Goal: Task Accomplishment & Management: Manage account settings

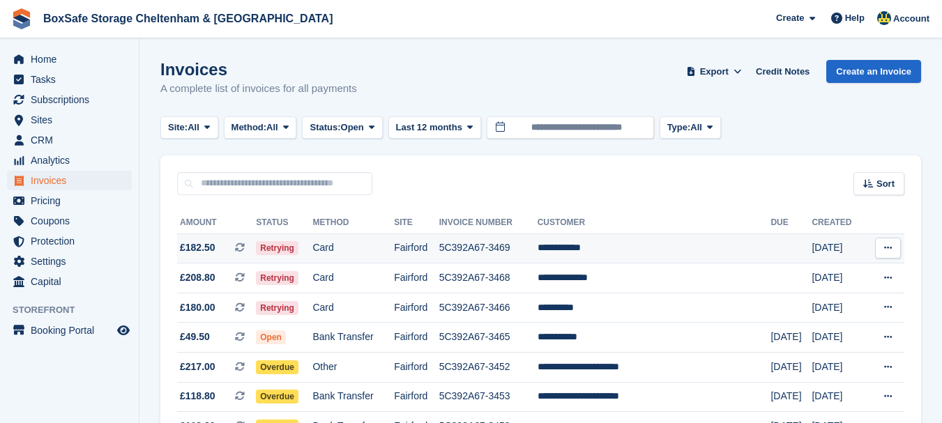
click at [615, 252] on td "**********" at bounding box center [655, 249] width 234 height 30
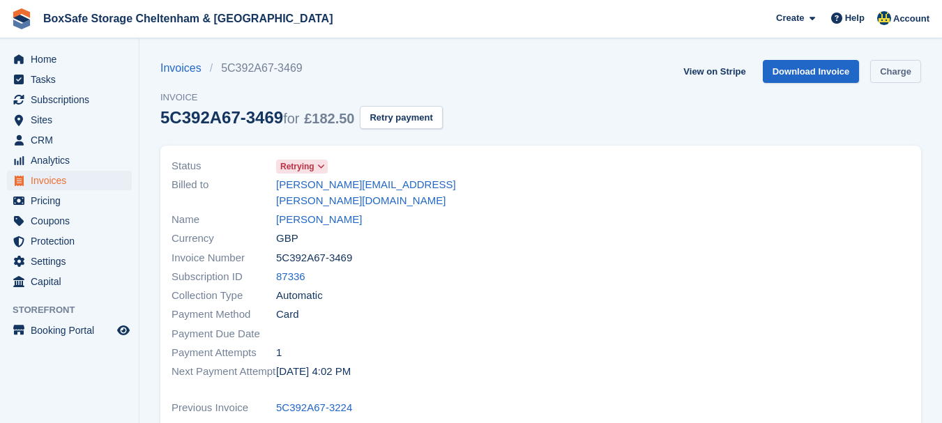
click at [881, 70] on link "Charge" at bounding box center [895, 71] width 51 height 23
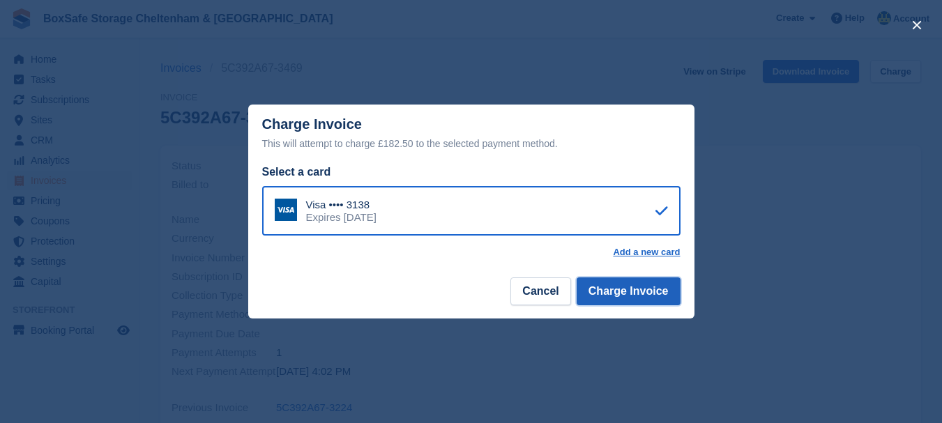
click at [652, 294] on button "Charge Invoice" at bounding box center [629, 292] width 104 height 28
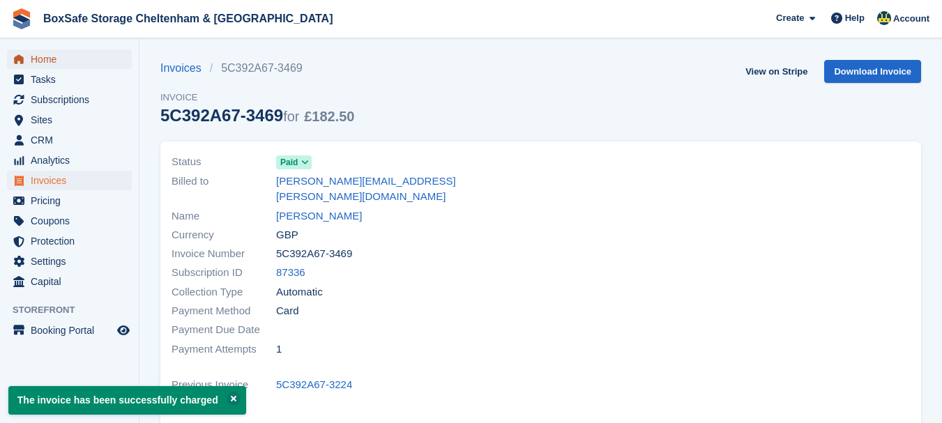
click at [61, 56] on span "Home" at bounding box center [73, 60] width 84 height 20
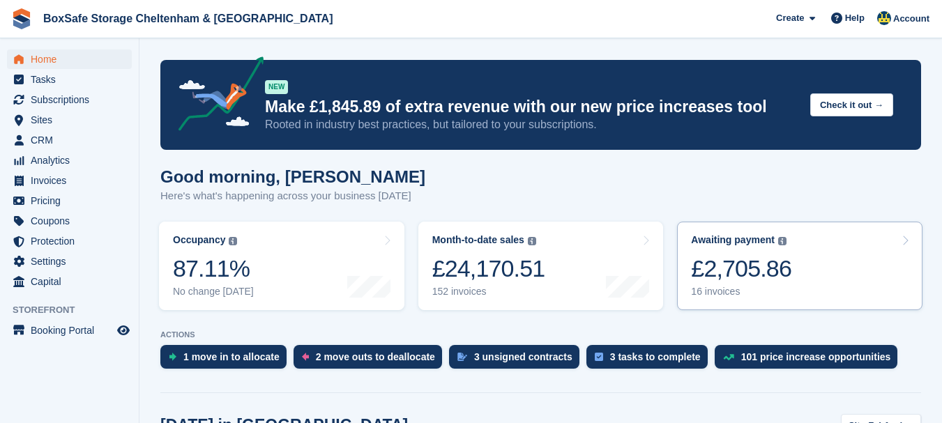
click at [774, 225] on link "Awaiting payment The total outstanding balance on all open invoices. £2,705.86 …" at bounding box center [799, 266] width 245 height 89
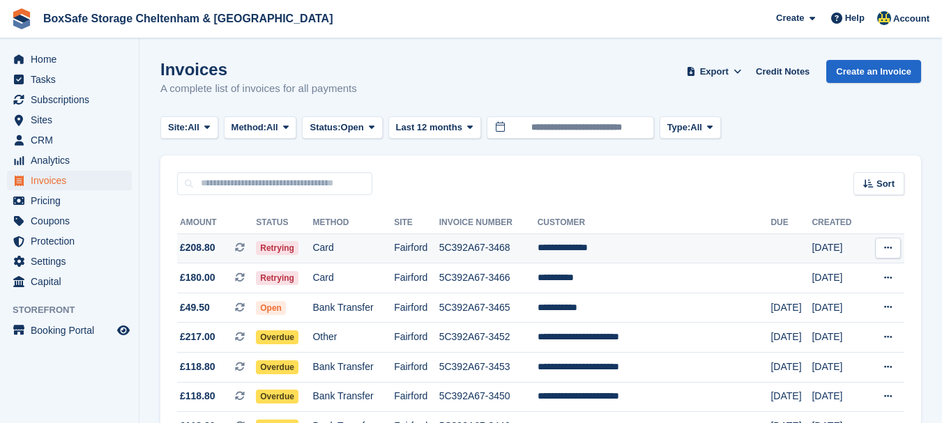
click at [667, 250] on td "**********" at bounding box center [655, 249] width 234 height 30
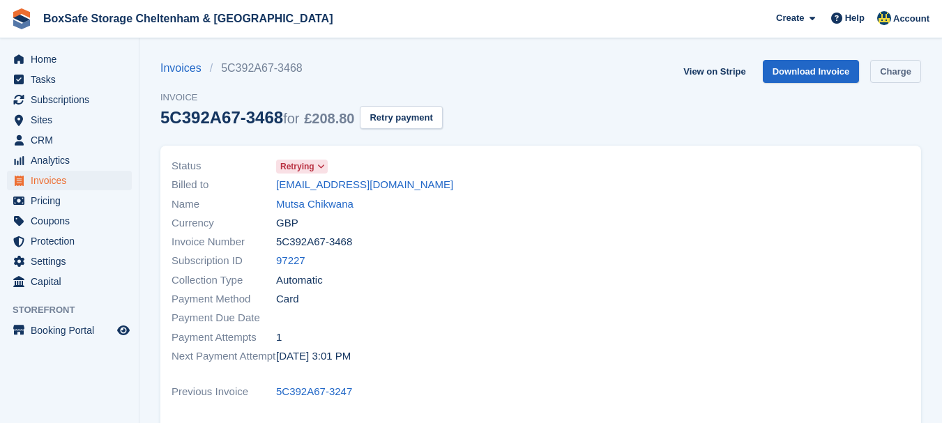
click at [902, 61] on link "Charge" at bounding box center [895, 71] width 51 height 23
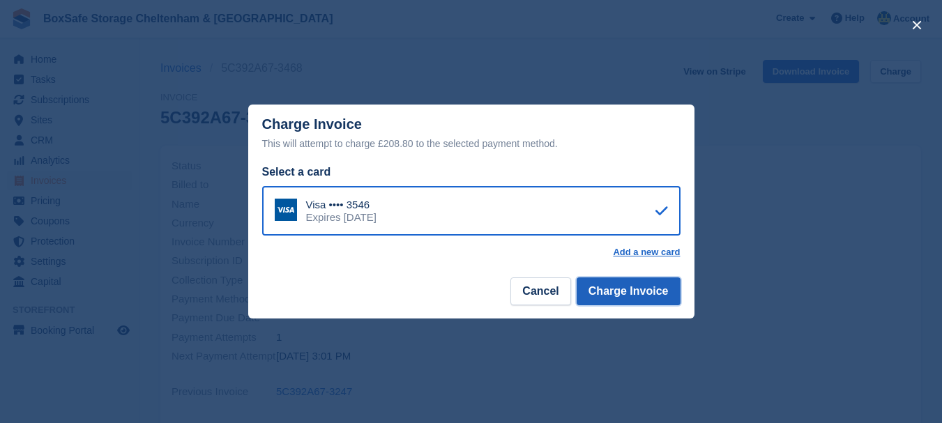
click at [615, 294] on button "Charge Invoice" at bounding box center [629, 292] width 104 height 28
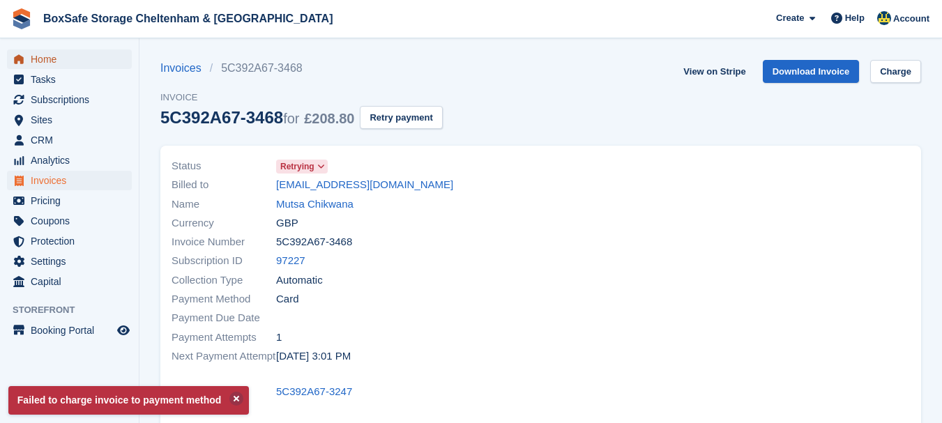
click at [56, 54] on span "Home" at bounding box center [73, 60] width 84 height 20
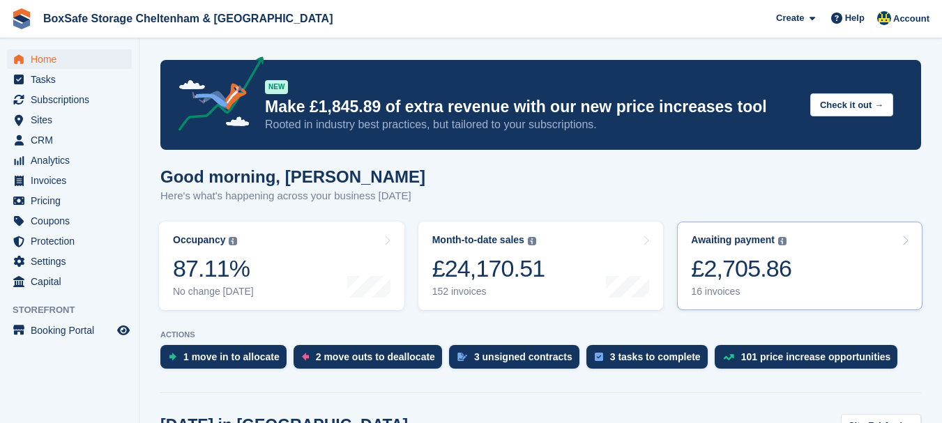
click at [749, 243] on div "Awaiting payment" at bounding box center [733, 240] width 84 height 12
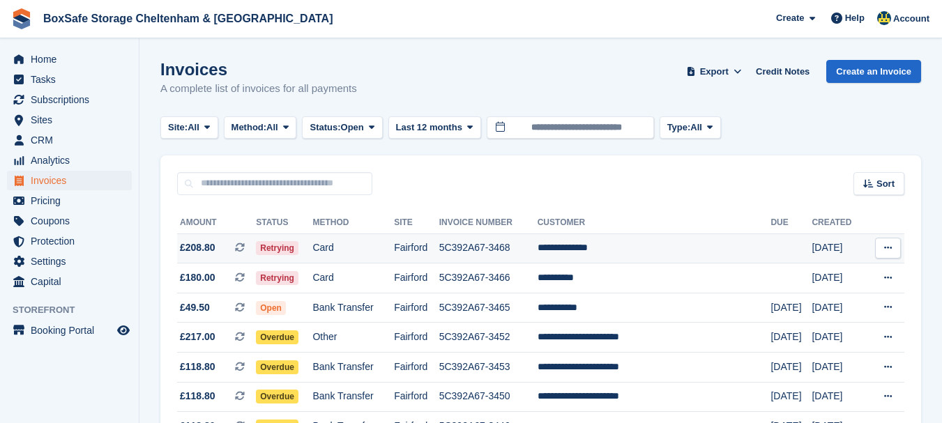
click at [657, 257] on td "**********" at bounding box center [655, 249] width 234 height 30
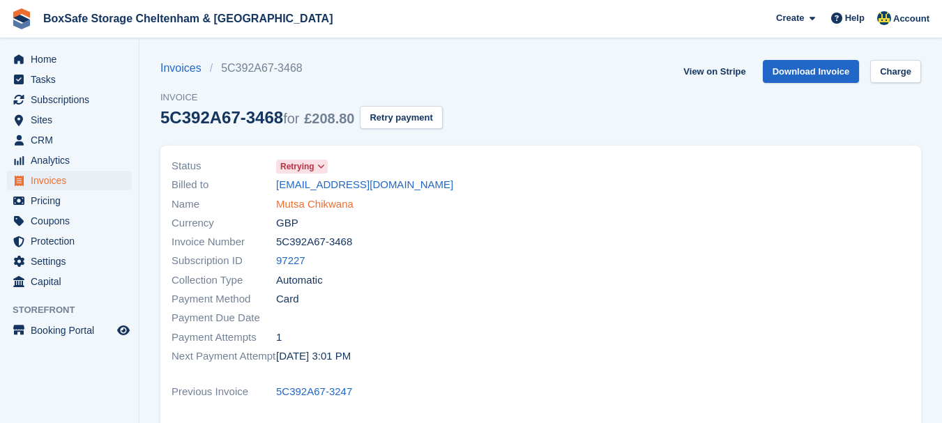
click at [319, 205] on link "Mutsa Chikwana" at bounding box center [314, 205] width 77 height 16
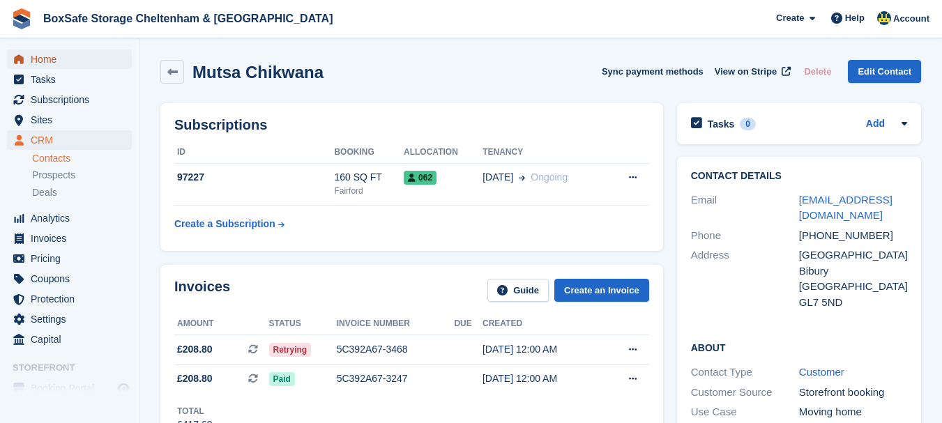
click at [58, 64] on span "Home" at bounding box center [73, 60] width 84 height 20
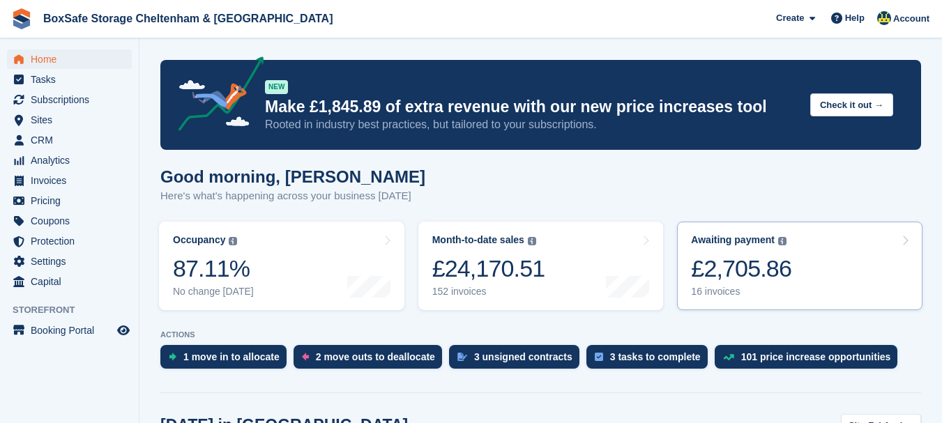
click at [727, 262] on div "£2,705.86" at bounding box center [741, 269] width 100 height 29
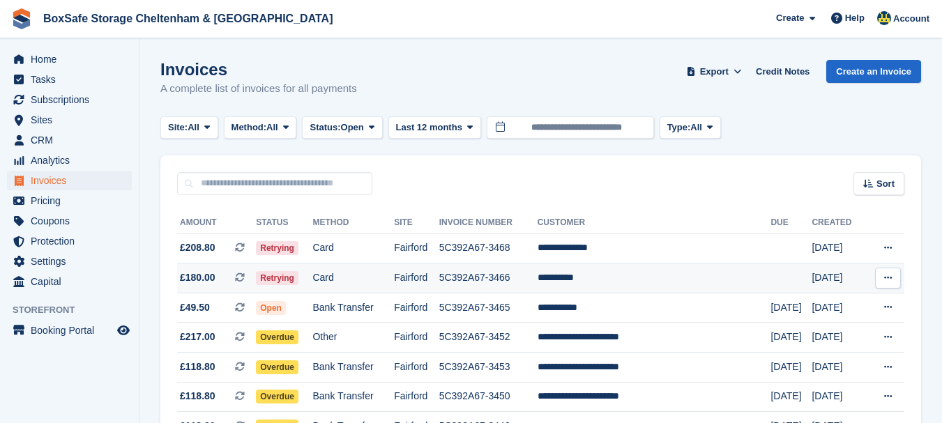
click at [596, 285] on td "**********" at bounding box center [655, 279] width 234 height 30
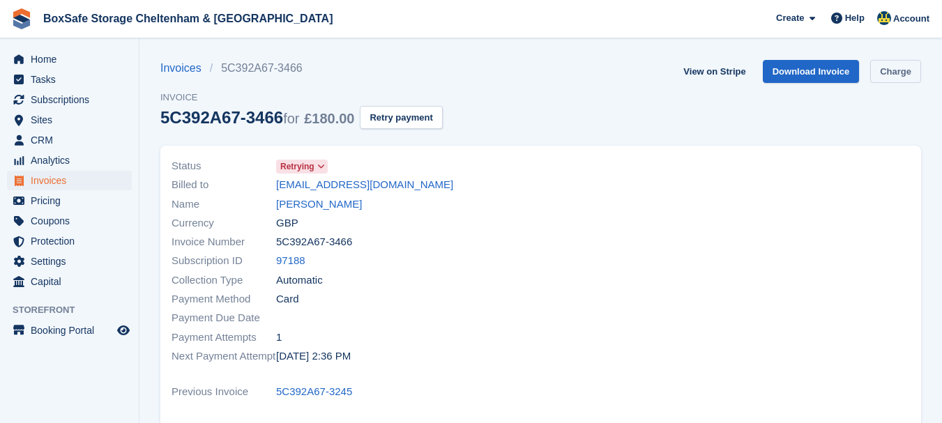
click at [886, 77] on link "Charge" at bounding box center [895, 71] width 51 height 23
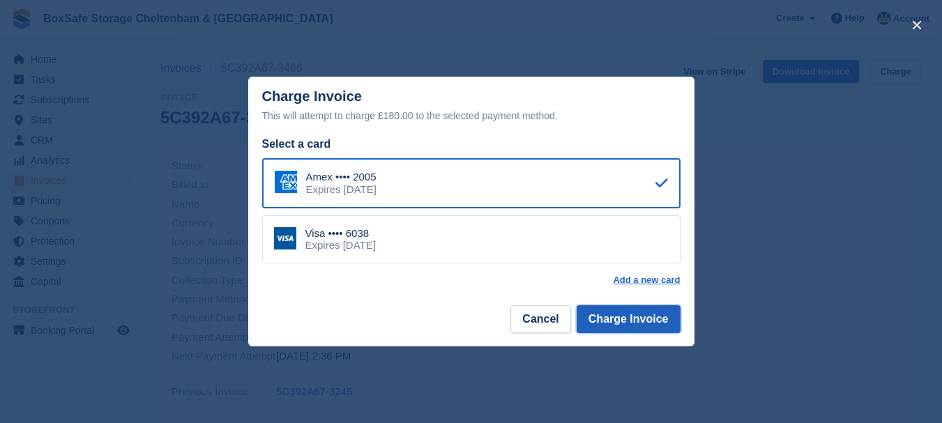
click at [638, 319] on button "Charge Invoice" at bounding box center [629, 319] width 104 height 28
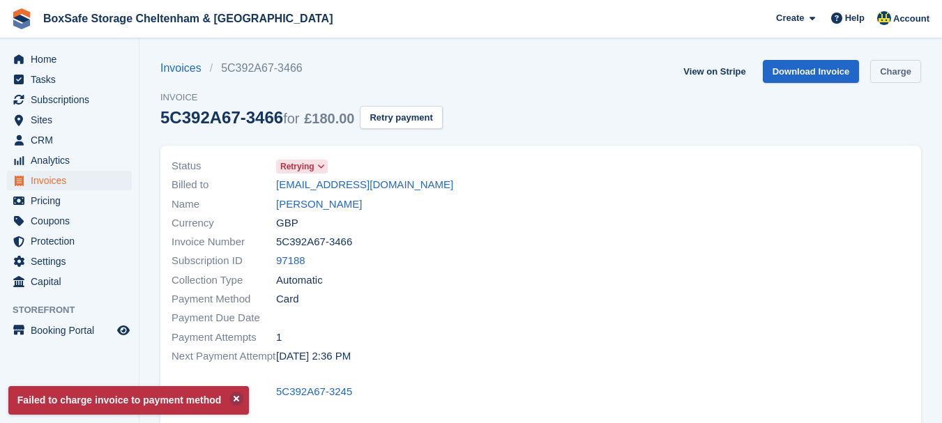
click at [885, 75] on link "Charge" at bounding box center [895, 71] width 51 height 23
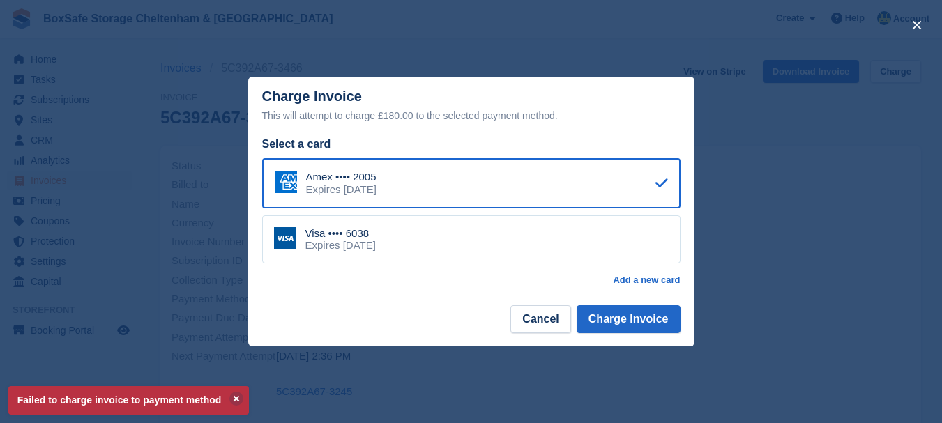
click at [523, 237] on div "Visa •••• 6038 Expires July 2026" at bounding box center [471, 239] width 418 height 49
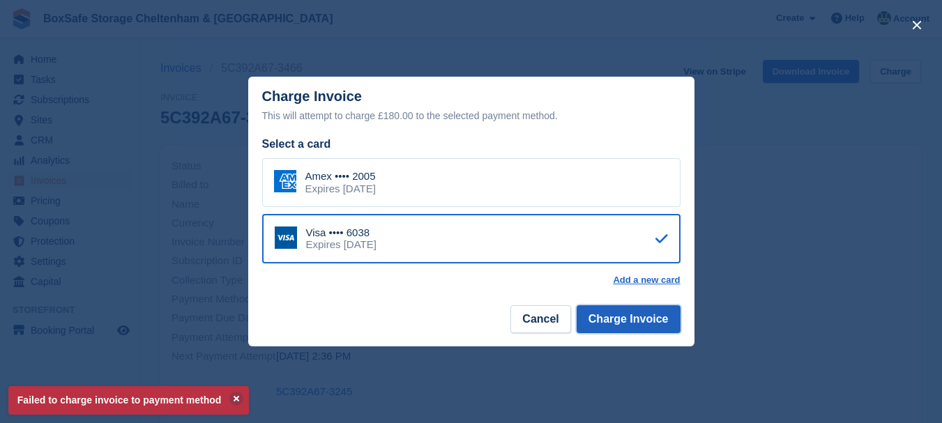
click at [627, 311] on button "Charge Invoice" at bounding box center [629, 319] width 104 height 28
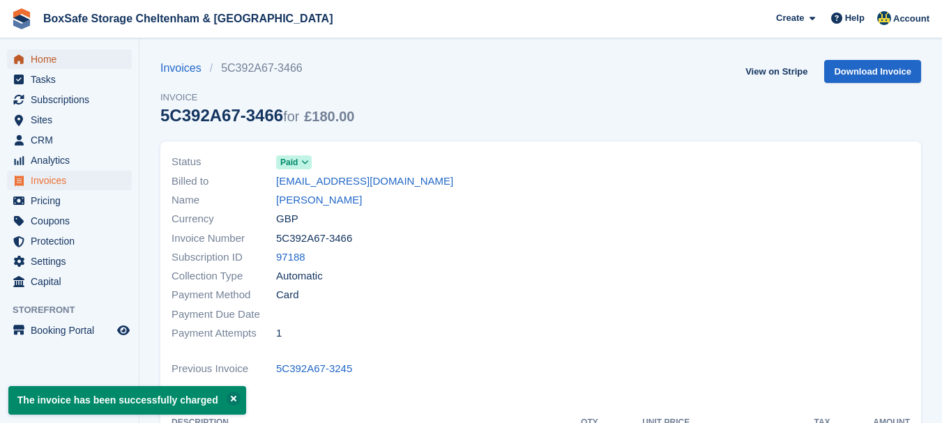
click at [45, 60] on span "Home" at bounding box center [73, 60] width 84 height 20
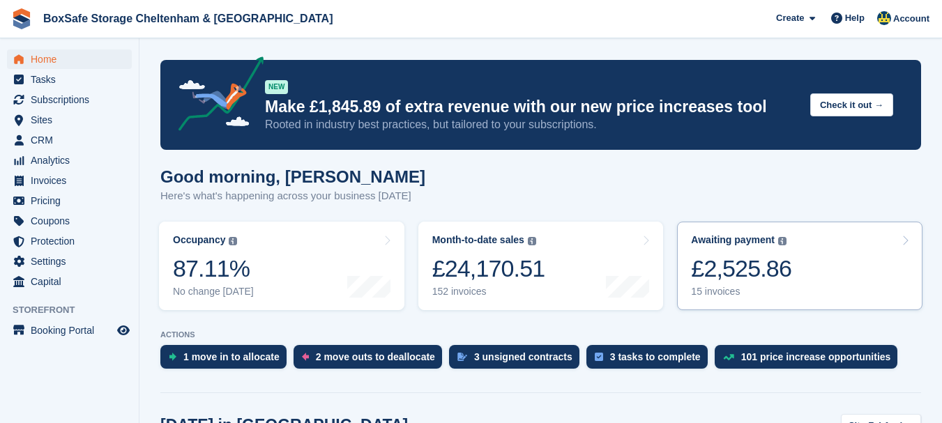
click at [762, 275] on div "£2,525.86" at bounding box center [741, 269] width 100 height 29
